Goal: Navigation & Orientation: Find specific page/section

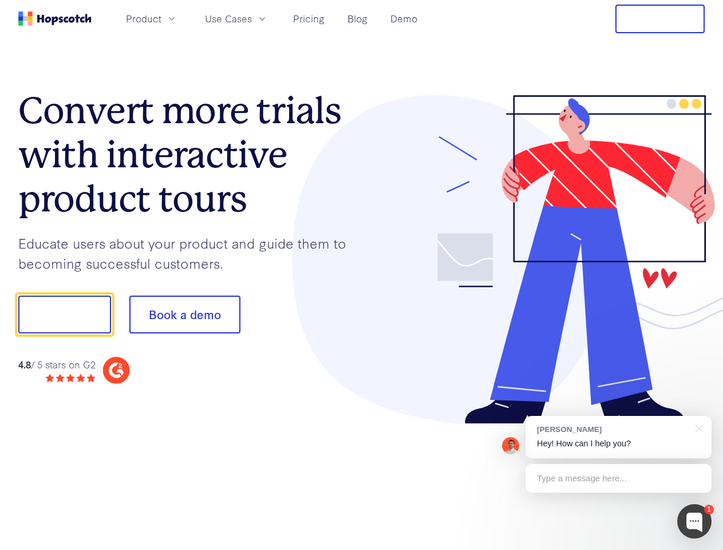
click at [362, 275] on div at bounding box center [534, 259] width 344 height 329
click at [162, 18] on span "Product" at bounding box center [144, 18] width 36 height 14
click at [252, 18] on span "Use Cases" at bounding box center [228, 18] width 47 height 14
click at [660, 19] on button "Free Trial" at bounding box center [660, 19] width 89 height 29
click at [64, 314] on button "Show me!" at bounding box center [64, 315] width 93 height 38
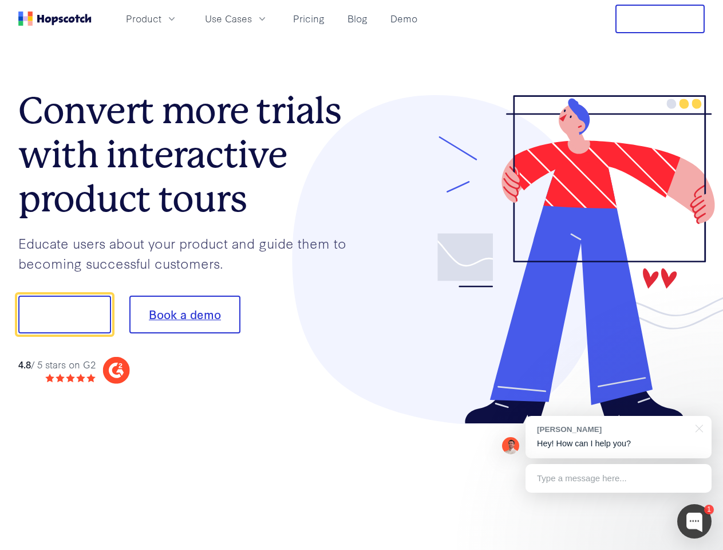
click at [184, 314] on button "Book a demo" at bounding box center [184, 315] width 111 height 38
click at [695, 521] on div at bounding box center [695, 521] width 34 height 34
click at [619, 437] on div "[PERSON_NAME] Hey! How can I help you?" at bounding box center [619, 437] width 186 height 42
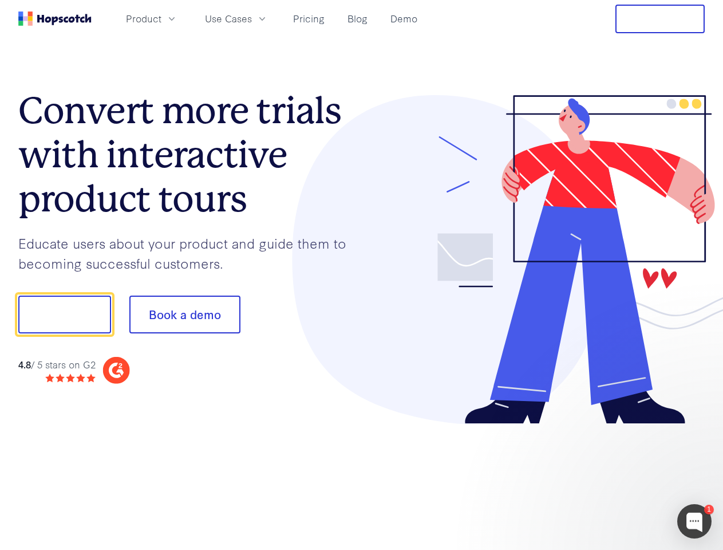
click at [698, 427] on div at bounding box center [604, 389] width 215 height 229
click at [619, 478] on div at bounding box center [604, 389] width 215 height 229
